Goal: Information Seeking & Learning: Find specific fact

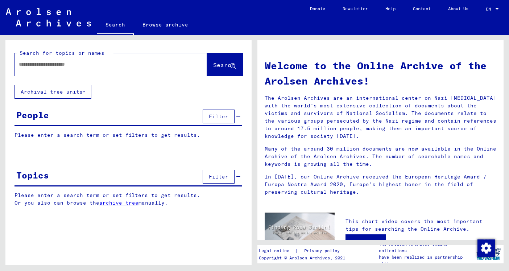
click at [83, 67] on input "text" at bounding box center [102, 65] width 166 height 8
type input "******"
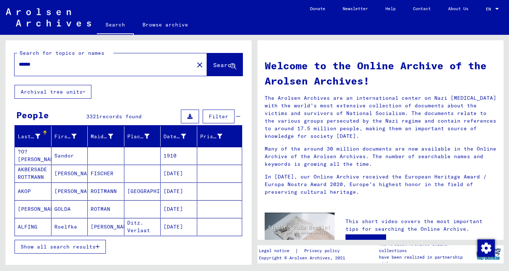
click at [123, 195] on mat-cell "ROITMANN" at bounding box center [106, 190] width 37 height 17
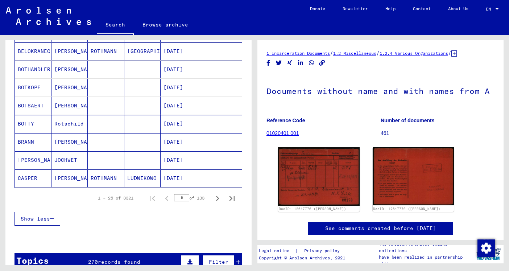
scroll to position [416, 0]
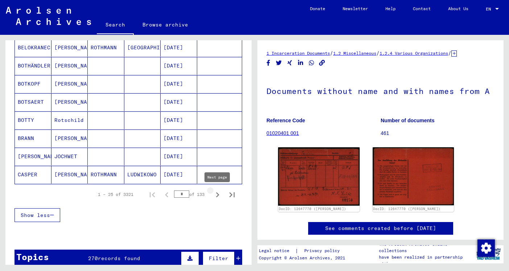
click at [213, 195] on icon "Next page" at bounding box center [217, 195] width 10 height 10
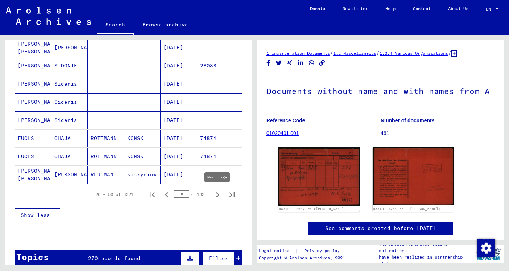
click at [213, 195] on icon "Next page" at bounding box center [217, 195] width 10 height 10
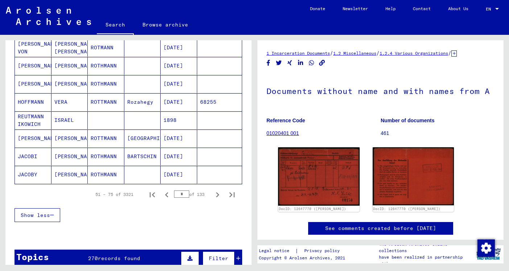
click at [214, 195] on icon "Next page" at bounding box center [217, 195] width 10 height 10
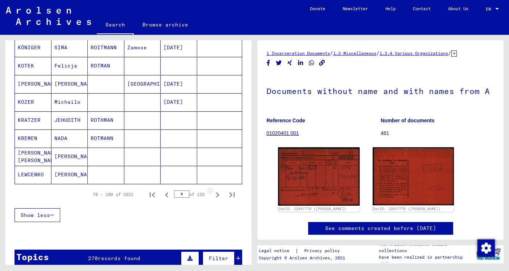
click at [214, 195] on icon "Next page" at bounding box center [217, 195] width 10 height 10
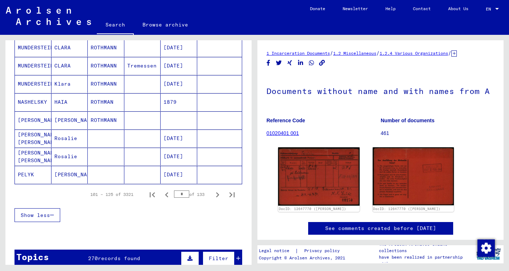
click at [214, 195] on icon "Next page" at bounding box center [217, 195] width 10 height 10
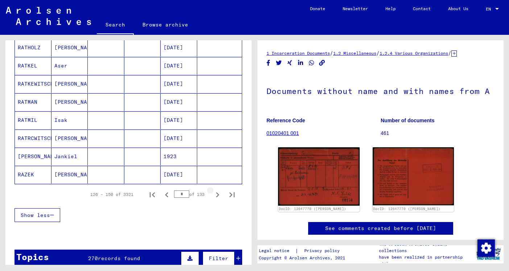
click at [215, 195] on icon "Next page" at bounding box center [217, 195] width 10 height 10
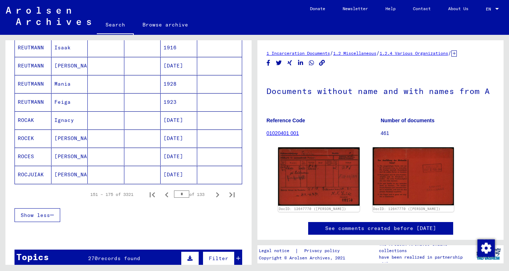
click at [215, 195] on icon "Next page" at bounding box center [217, 195] width 10 height 10
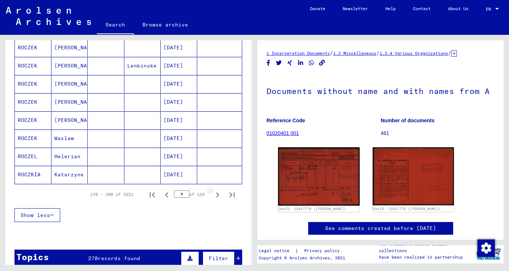
click at [215, 195] on icon "Next page" at bounding box center [217, 195] width 10 height 10
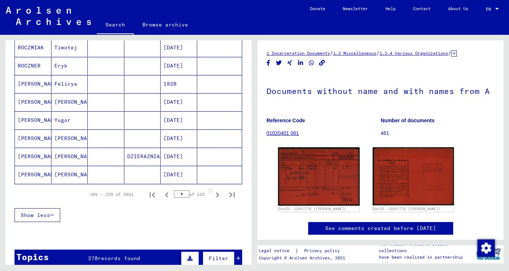
click at [215, 195] on icon "Next page" at bounding box center [217, 195] width 10 height 10
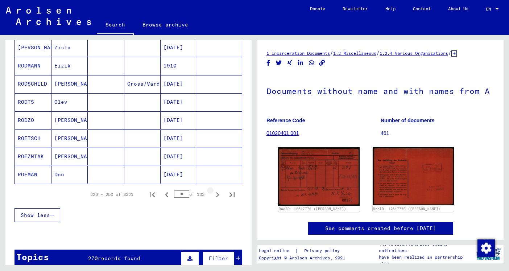
click at [215, 195] on icon "Next page" at bounding box center [217, 195] width 10 height 10
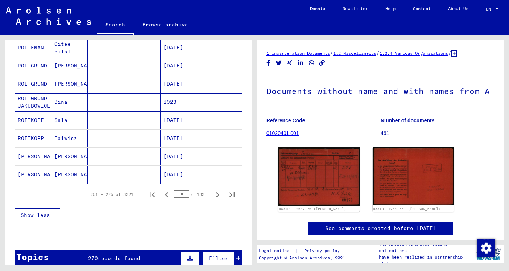
click at [215, 195] on icon "Next page" at bounding box center [217, 195] width 10 height 10
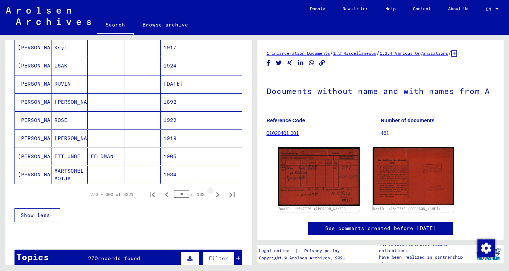
click at [215, 195] on icon "Next page" at bounding box center [217, 195] width 10 height 10
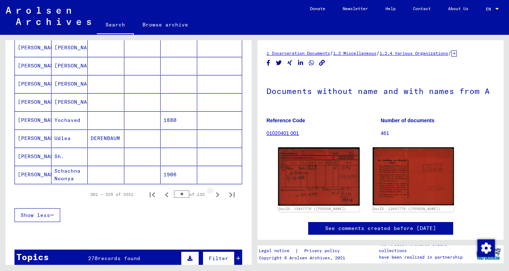
click at [215, 195] on icon "Next page" at bounding box center [217, 195] width 10 height 10
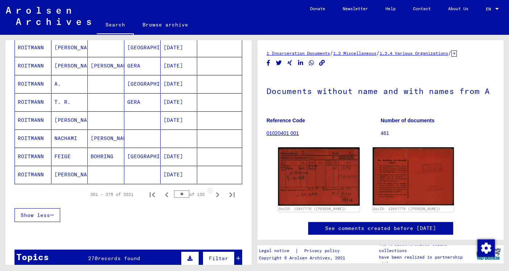
click at [215, 195] on icon "Next page" at bounding box center [217, 195] width 10 height 10
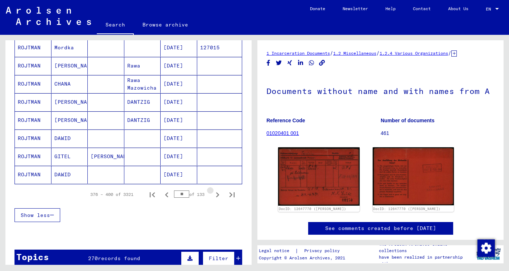
click at [215, 195] on icon "Next page" at bounding box center [217, 195] width 10 height 10
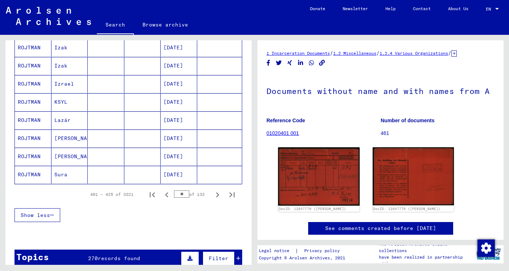
click at [215, 195] on icon "Next page" at bounding box center [217, 195] width 10 height 10
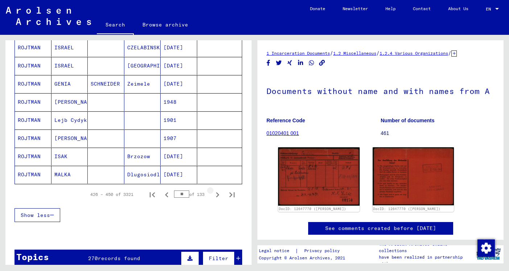
click at [215, 195] on icon "Next page" at bounding box center [217, 195] width 10 height 10
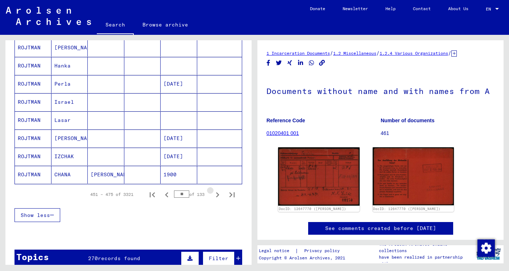
click at [215, 195] on icon "Next page" at bounding box center [217, 195] width 10 height 10
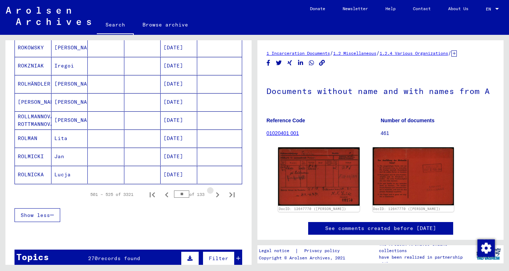
click at [215, 195] on icon "Next page" at bounding box center [217, 195] width 10 height 10
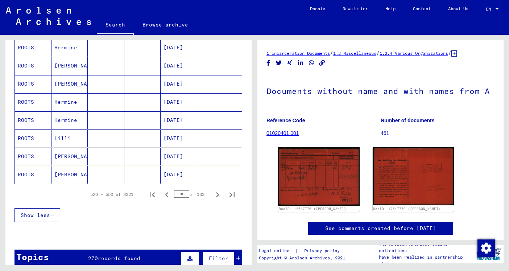
click at [215, 195] on icon "Next page" at bounding box center [217, 195] width 10 height 10
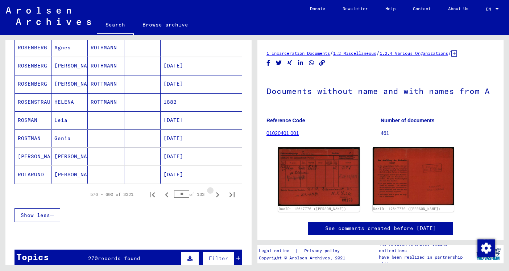
click at [215, 195] on icon "Next page" at bounding box center [217, 195] width 10 height 10
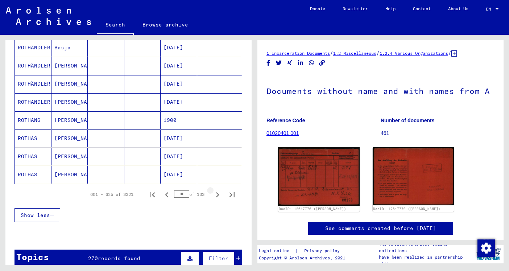
click at [215, 195] on icon "Next page" at bounding box center [217, 195] width 10 height 10
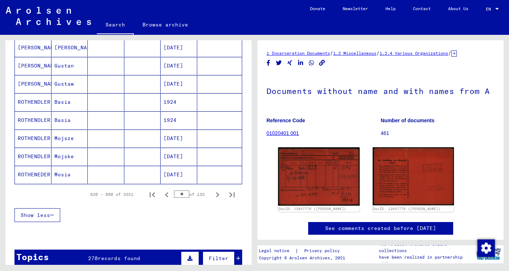
click at [215, 195] on icon "Next page" at bounding box center [217, 195] width 10 height 10
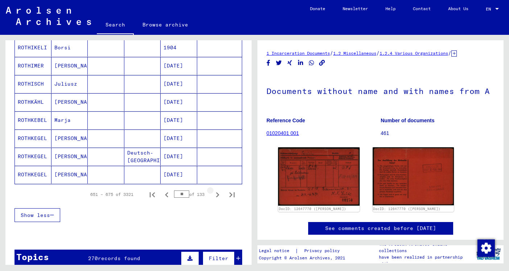
click at [215, 195] on icon "Next page" at bounding box center [217, 195] width 10 height 10
type input "**"
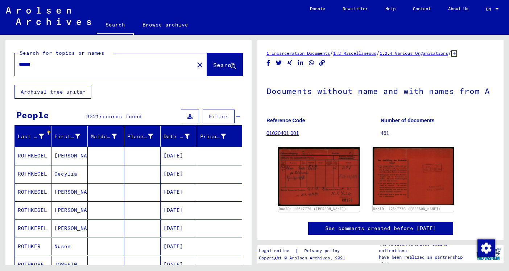
scroll to position [0, 0]
click at [59, 70] on div "******" at bounding box center [102, 64] width 175 height 16
click at [45, 65] on input "******" at bounding box center [104, 65] width 171 height 8
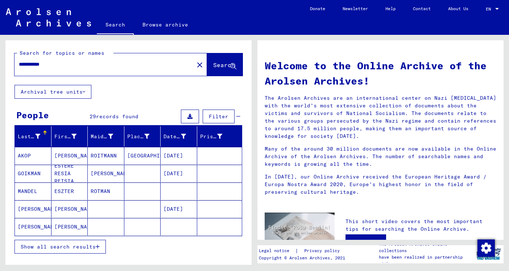
click at [178, 226] on mat-cell at bounding box center [179, 226] width 37 height 17
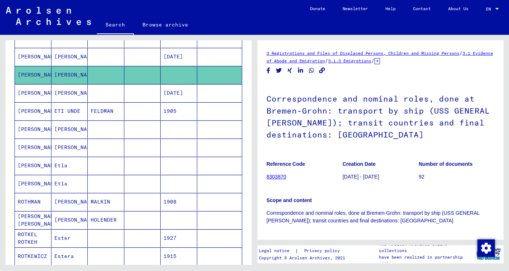
click at [177, 167] on mat-cell at bounding box center [179, 166] width 37 height 18
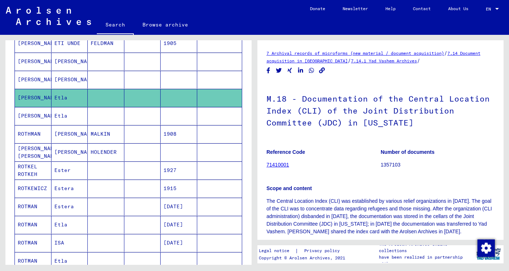
click at [177, 167] on mat-cell "1927" at bounding box center [179, 170] width 37 height 18
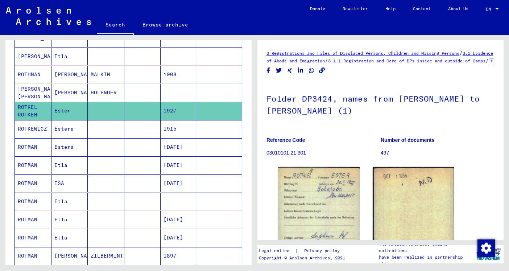
click at [177, 167] on mat-cell "[DATE]" at bounding box center [179, 165] width 37 height 18
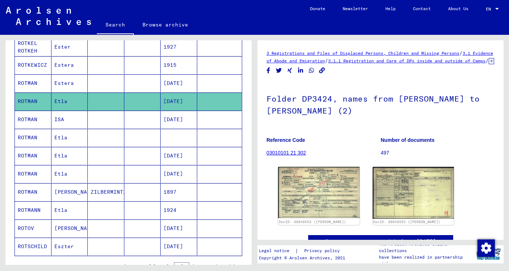
scroll to position [345, 0]
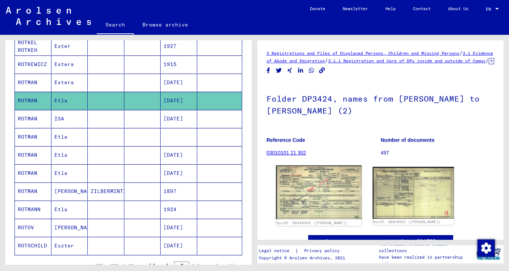
click at [304, 195] on img at bounding box center [319, 192] width 86 height 54
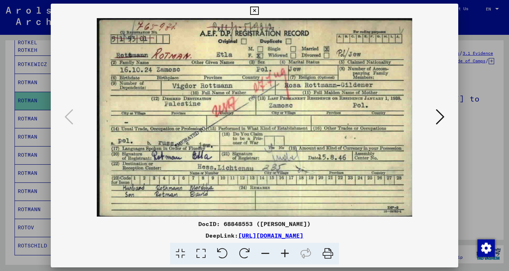
click at [258, 11] on icon at bounding box center [254, 11] width 8 height 9
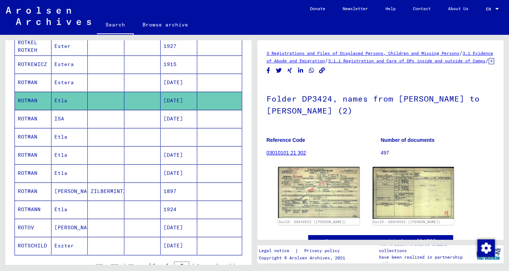
click at [188, 155] on mat-cell "[DATE]" at bounding box center [179, 155] width 37 height 18
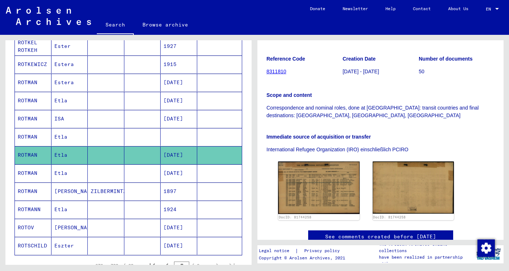
scroll to position [114, 0]
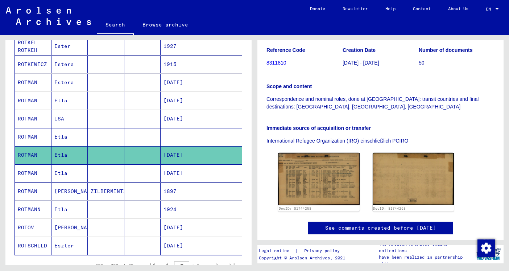
click at [183, 170] on mat-cell "[DATE]" at bounding box center [179, 173] width 37 height 18
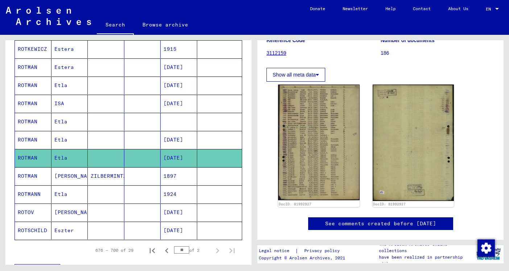
scroll to position [361, 0]
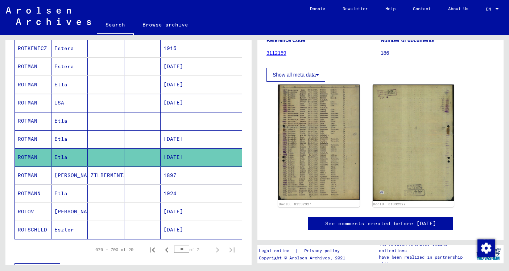
click at [182, 190] on mat-cell "1924" at bounding box center [179, 194] width 37 height 18
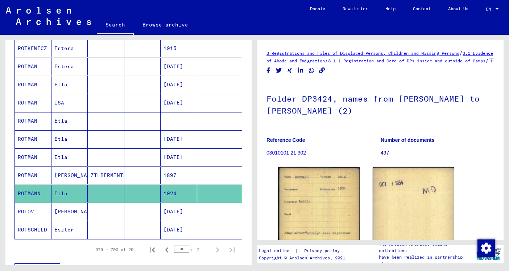
click at [183, 212] on mat-cell "[DATE]" at bounding box center [179, 212] width 37 height 18
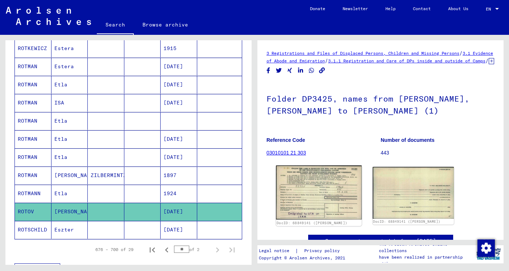
click at [294, 185] on img at bounding box center [319, 192] width 86 height 54
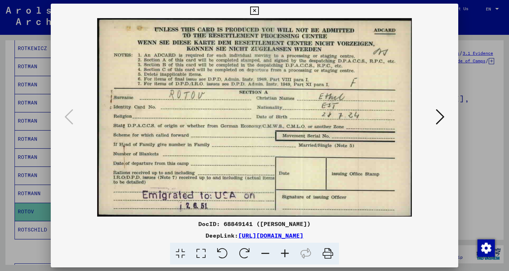
click at [258, 12] on icon at bounding box center [254, 11] width 8 height 9
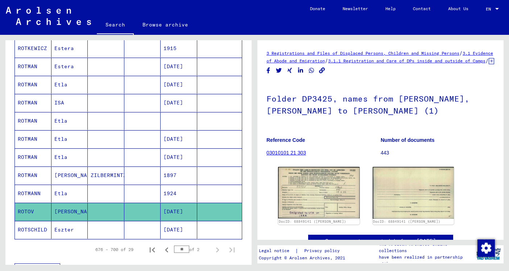
click at [185, 87] on mat-cell "[DATE]" at bounding box center [179, 85] width 37 height 18
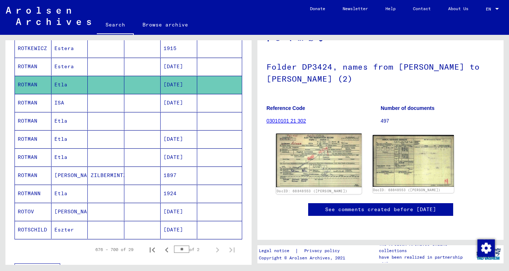
click at [313, 140] on img at bounding box center [319, 160] width 86 height 54
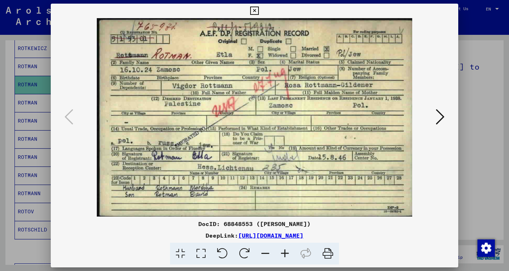
click at [258, 12] on icon at bounding box center [254, 11] width 8 height 9
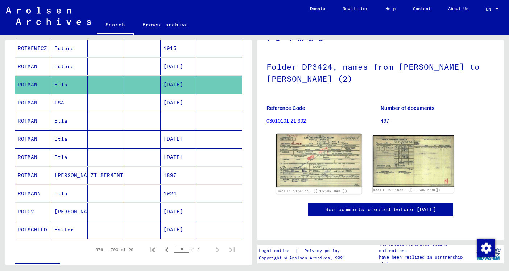
click at [331, 133] on img at bounding box center [319, 160] width 86 height 54
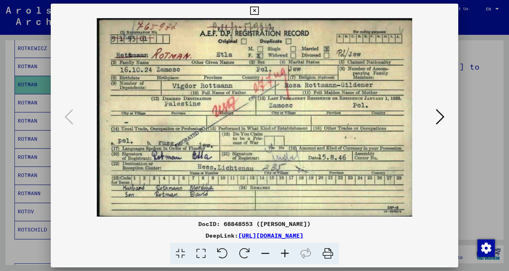
click at [258, 13] on icon at bounding box center [254, 11] width 8 height 9
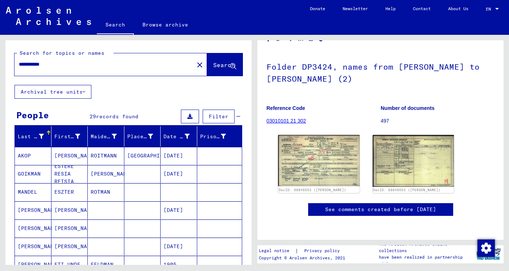
drag, startPoint x: 38, startPoint y: 64, endPoint x: 10, endPoint y: 65, distance: 27.6
click at [10, 65] on div "**********" at bounding box center [128, 62] width 246 height 45
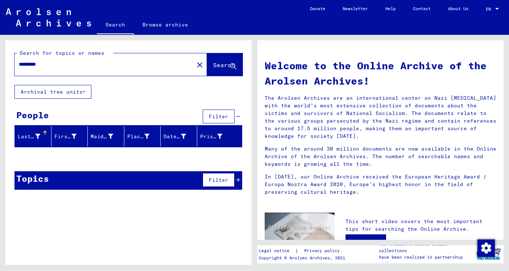
click at [50, 64] on input "*********" at bounding box center [102, 65] width 166 height 8
type input "*"
type input "****"
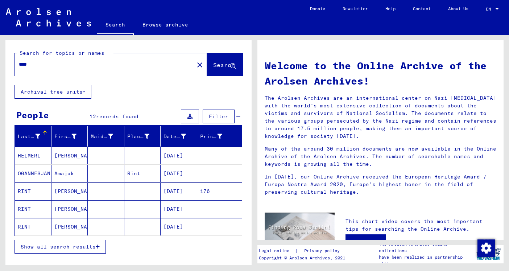
click at [126, 226] on mat-cell at bounding box center [142, 226] width 37 height 17
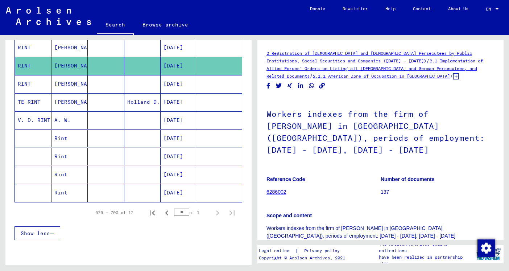
scroll to position [120, 0]
